Goal: Task Accomplishment & Management: Use online tool/utility

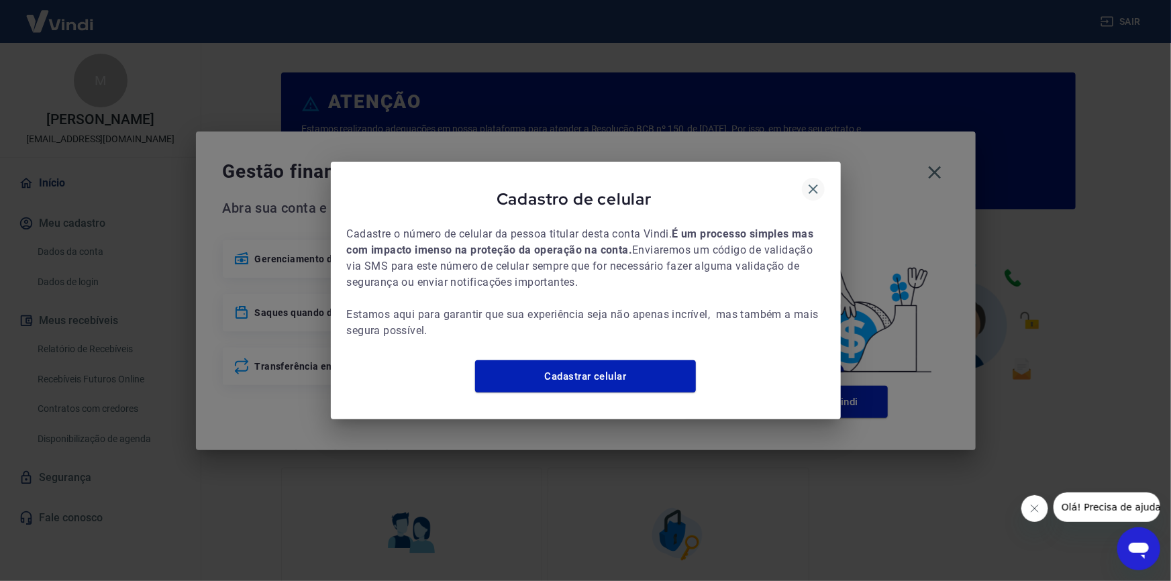
click at [812, 185] on icon "button" at bounding box center [813, 189] width 9 height 9
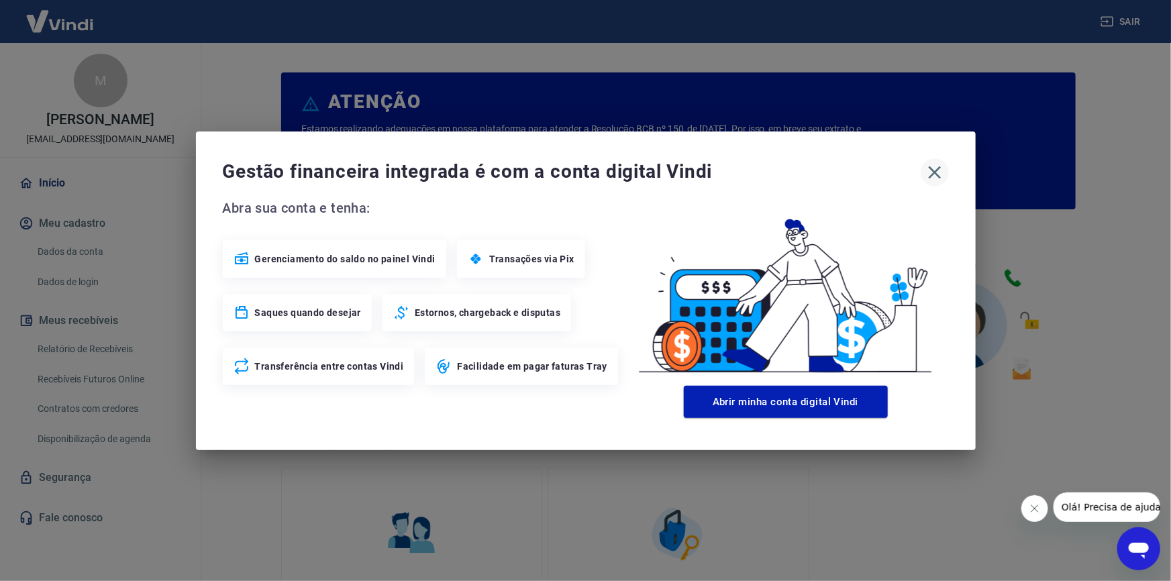
click at [934, 167] on icon "button" at bounding box center [934, 172] width 21 height 21
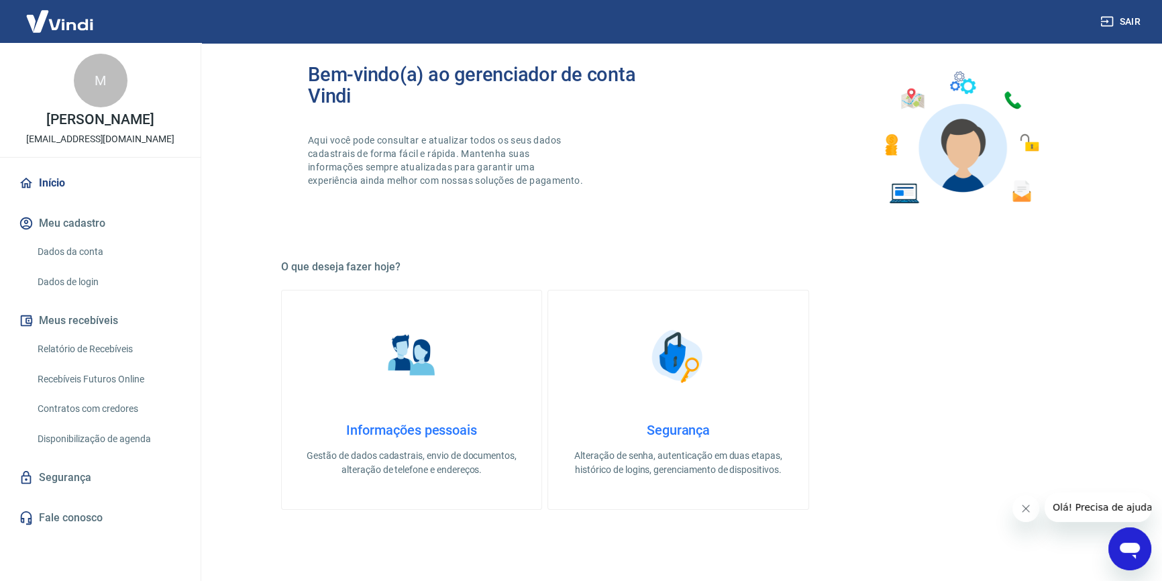
scroll to position [183, 0]
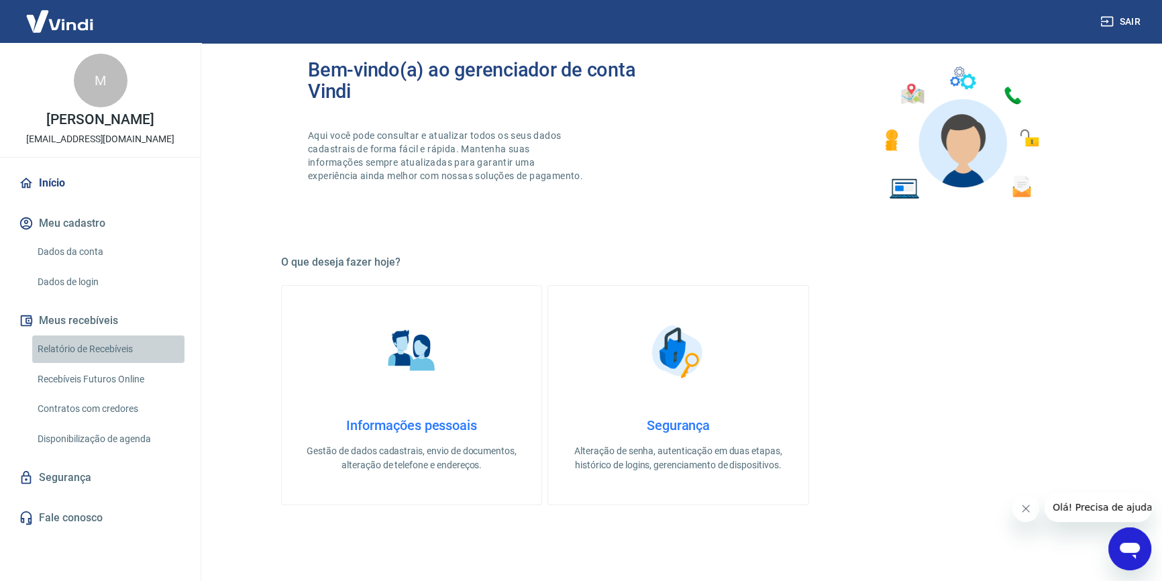
click at [104, 342] on link "Relatório de Recebíveis" at bounding box center [108, 350] width 152 height 28
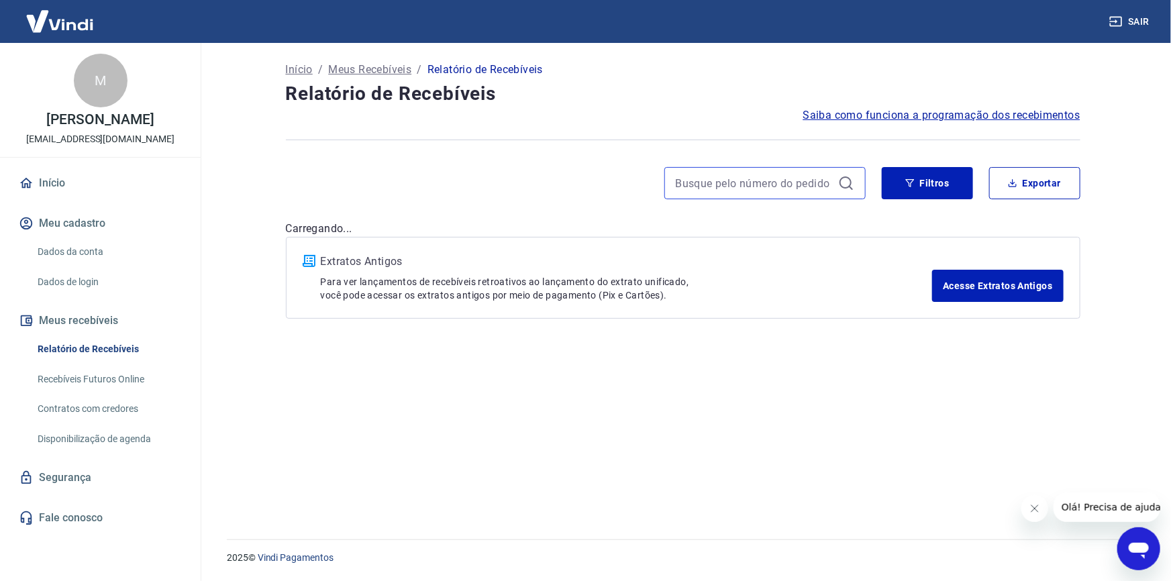
click at [785, 177] on input at bounding box center [754, 183] width 157 height 20
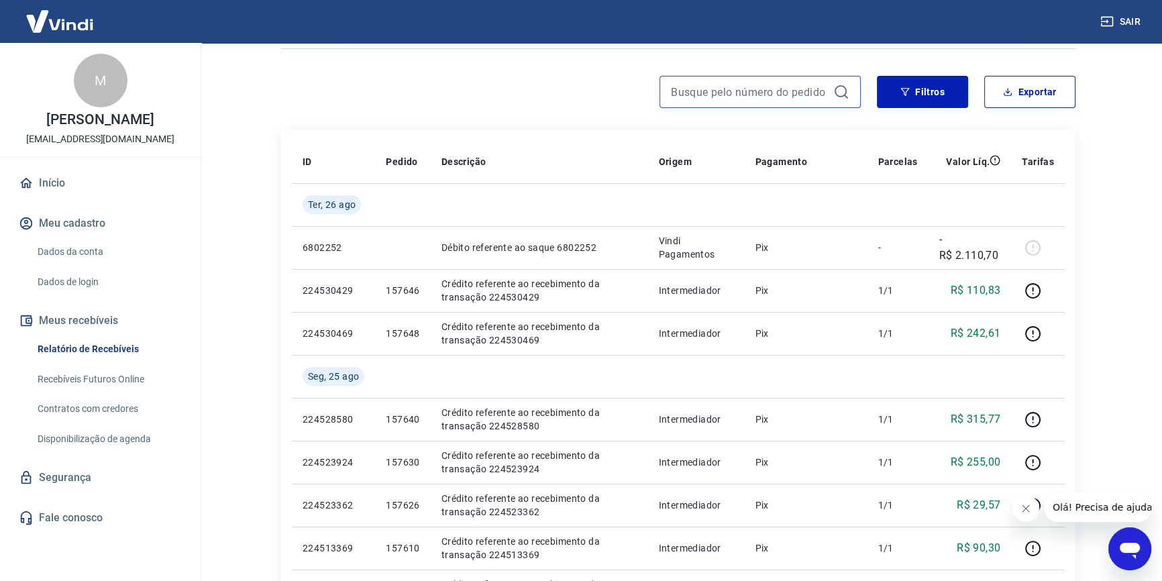
scroll to position [121, 0]
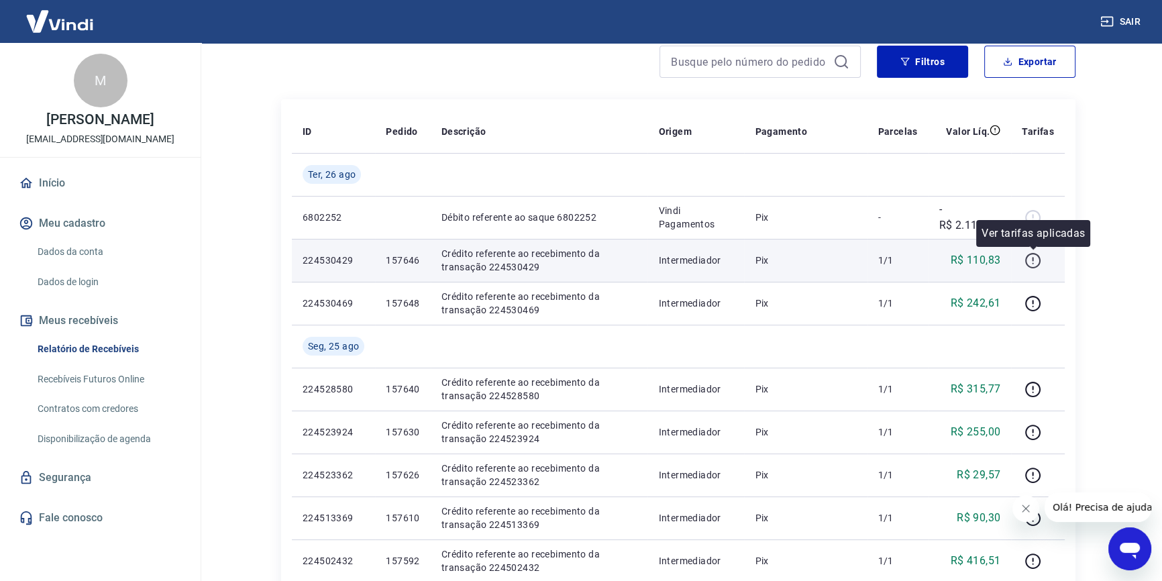
click at [1034, 260] on icon "button" at bounding box center [1032, 259] width 1 height 4
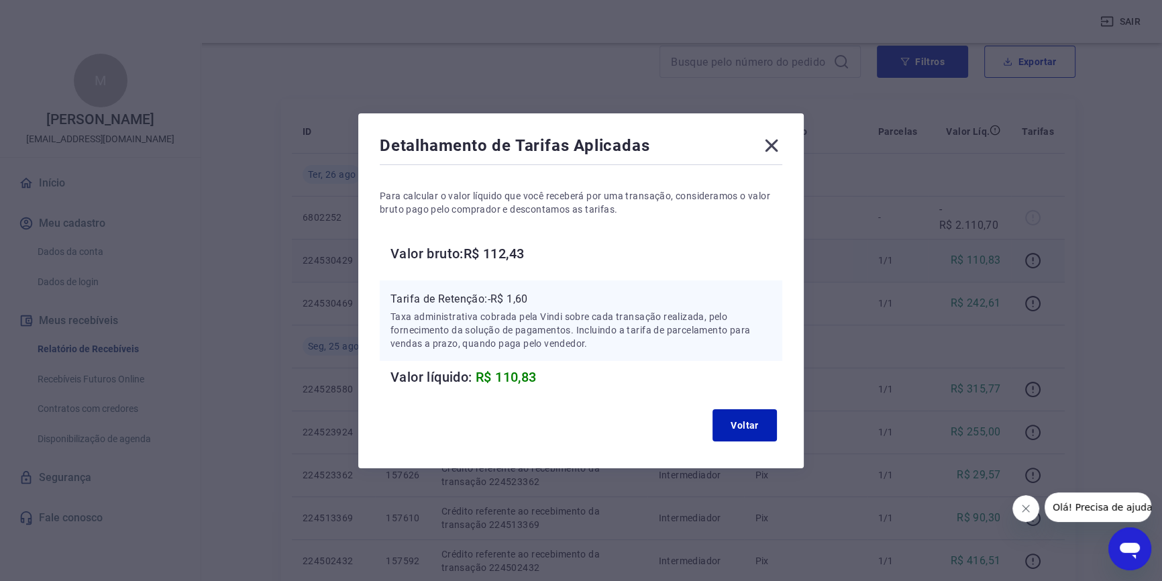
click at [775, 148] on icon at bounding box center [771, 145] width 21 height 21
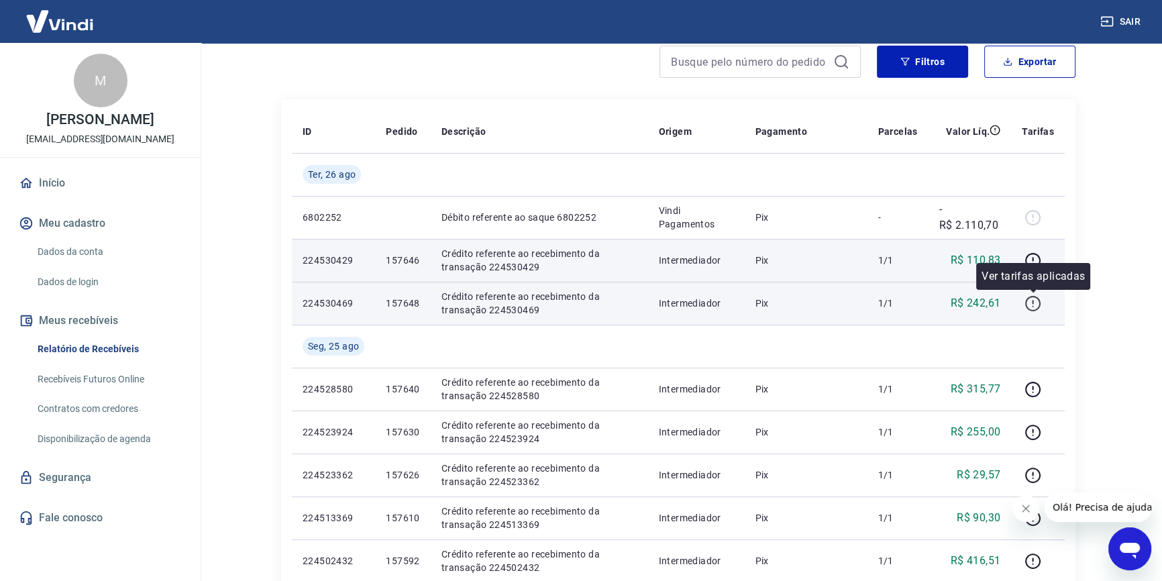
click at [1028, 305] on icon "button" at bounding box center [1033, 303] width 17 height 17
